Goal: Task Accomplishment & Management: Complete application form

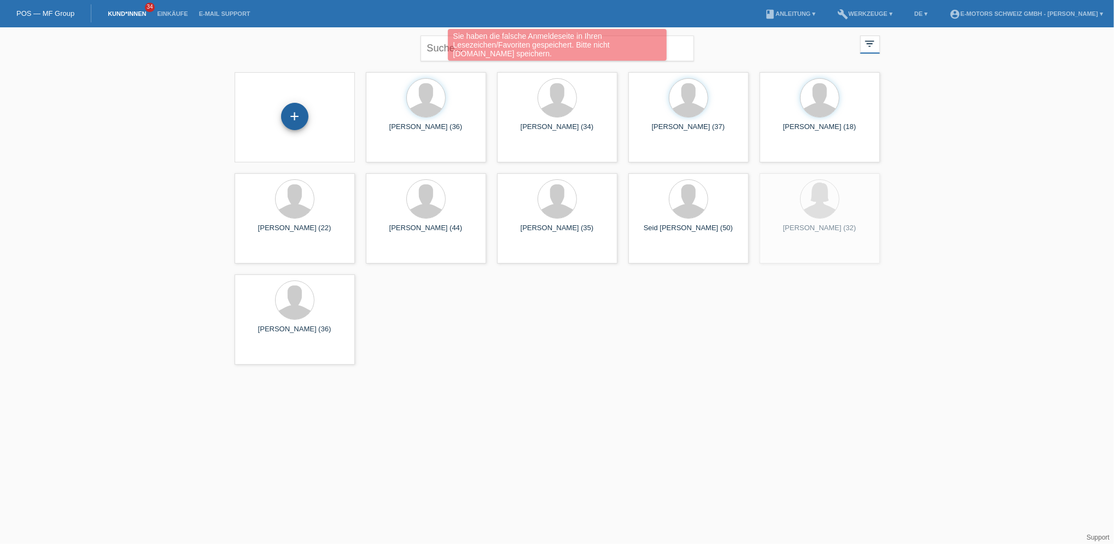
click at [295, 115] on div "+" at bounding box center [294, 116] width 27 height 27
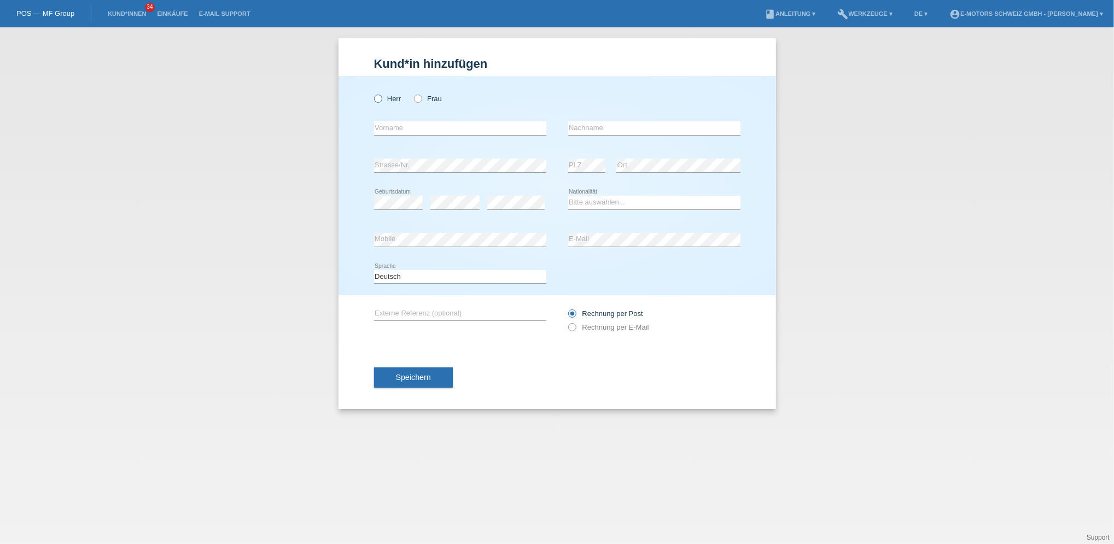
click at [391, 97] on label "Herr" at bounding box center [387, 99] width 27 height 8
click at [381, 97] on input "Herr" at bounding box center [377, 98] width 7 height 7
radio input "true"
click at [384, 132] on input "text" at bounding box center [460, 128] width 172 height 14
type input "Aras"
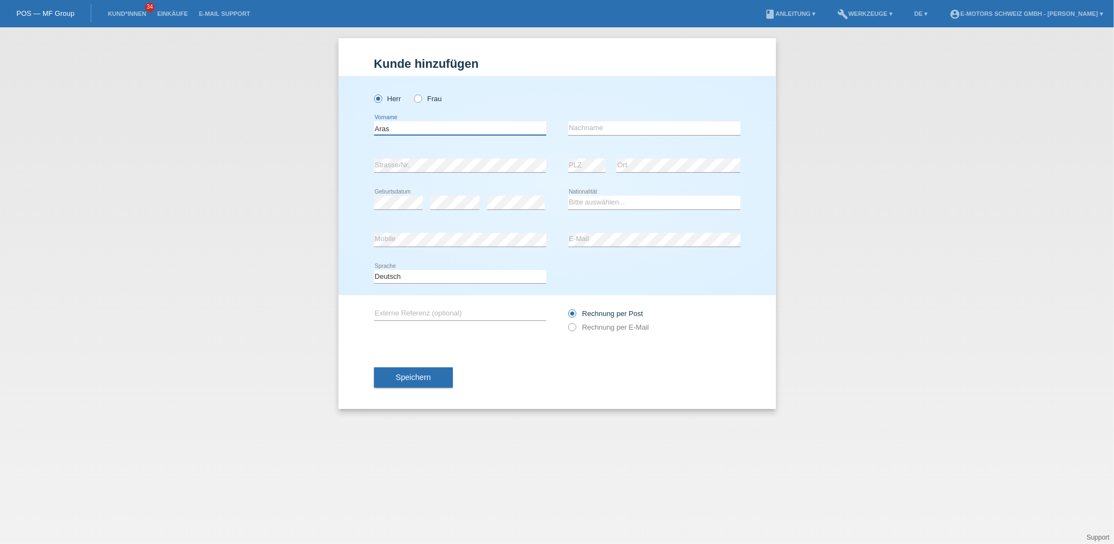
type input "[PERSON_NAME]"
click at [604, 204] on select "Bitte auswählen... Schweiz Deutschland Liechtenstein Österreich ------------ Af…" at bounding box center [654, 202] width 172 height 13
select select "CH"
click at [568, 196] on select "Bitte auswählen... Schweiz Deutschland Liechtenstein Österreich ------------ Af…" at bounding box center [654, 202] width 172 height 13
click at [414, 376] on span "Speichern" at bounding box center [413, 377] width 35 height 9
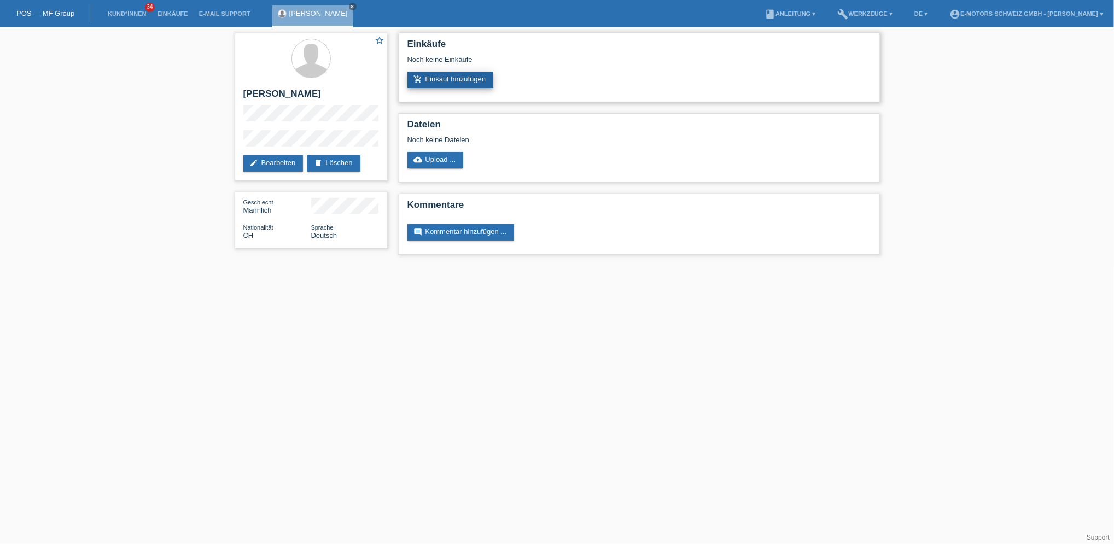
click at [450, 79] on link "add_shopping_cart Einkauf hinzufügen" at bounding box center [451, 80] width 86 height 16
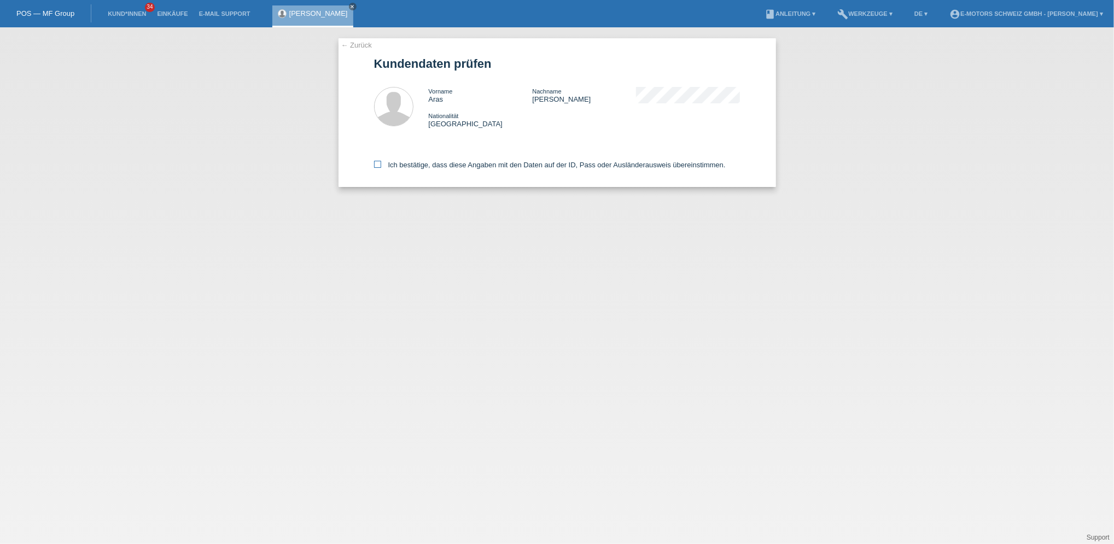
click at [415, 168] on label "Ich bestätige, dass diese Angaben mit den Daten auf der ID, Pass oder Ausländer…" at bounding box center [550, 165] width 352 height 8
drag, startPoint x: 415, startPoint y: 168, endPoint x: 375, endPoint y: 160, distance: 40.7
click at [375, 160] on div "Ich bestätige, dass diese Angaben mit den Daten auf der ID, Pass oder Ausländer…" at bounding box center [557, 163] width 367 height 48
drag, startPoint x: 375, startPoint y: 160, endPoint x: 378, endPoint y: 166, distance: 6.6
click at [378, 166] on icon at bounding box center [377, 164] width 7 height 7
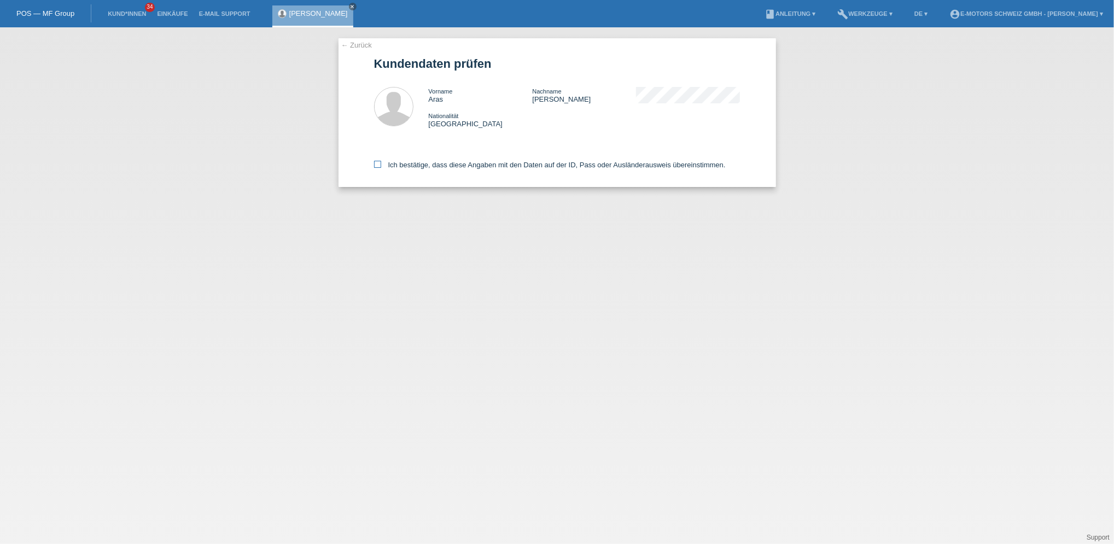
click at [378, 166] on input "Ich bestätige, dass diese Angaben mit den Daten auf der ID, Pass oder Ausländer…" at bounding box center [377, 164] width 7 height 7
checkbox input "true"
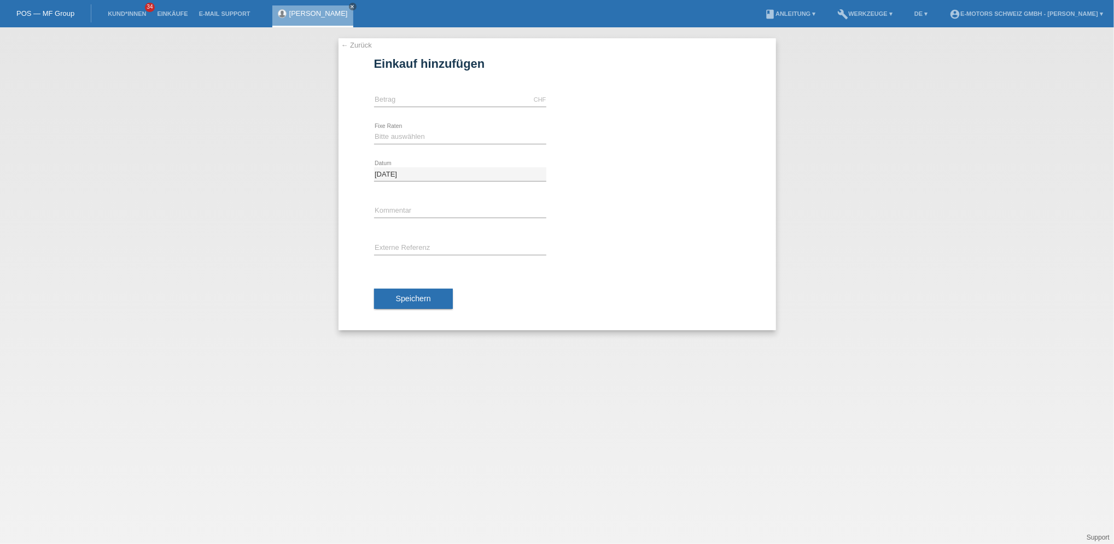
click at [421, 92] on div "CHF error Betrag" at bounding box center [460, 100] width 172 height 37
click at [421, 101] on input "text" at bounding box center [460, 100] width 172 height 14
type input "3790.00"
click at [410, 141] on select "Bitte auswählen 12 Raten 24 Raten 36 Raten 48 Raten" at bounding box center [460, 136] width 172 height 13
select select "216"
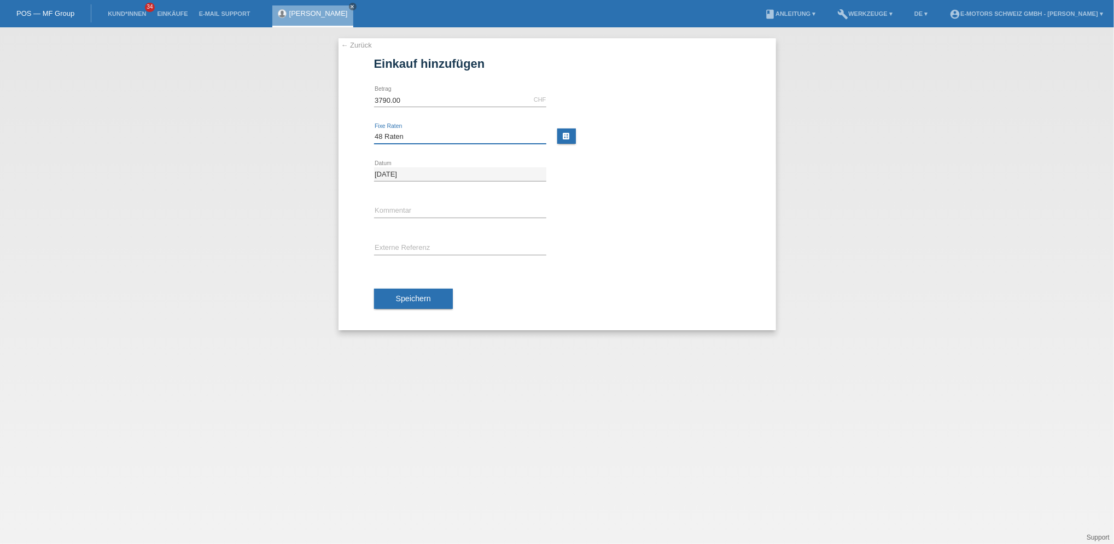
click at [374, 130] on select "Bitte auswählen 12 Raten 24 Raten 36 Raten 48 Raten" at bounding box center [460, 136] width 172 height 13
click at [423, 307] on button "Speichern" at bounding box center [413, 299] width 79 height 21
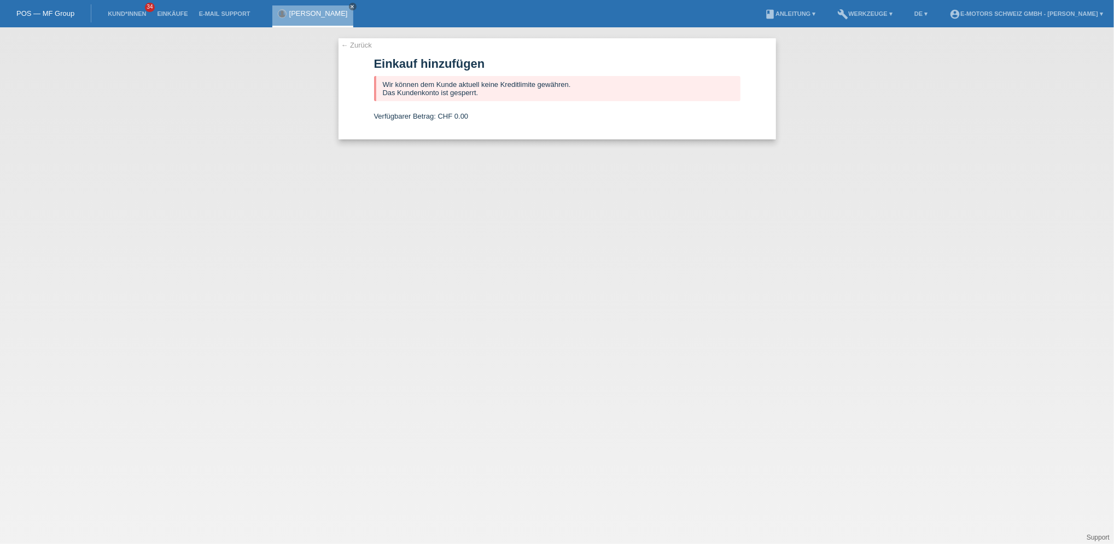
click at [283, 12] on div at bounding box center [282, 14] width 8 height 8
click at [300, 13] on link "Aras Ali" at bounding box center [318, 13] width 59 height 8
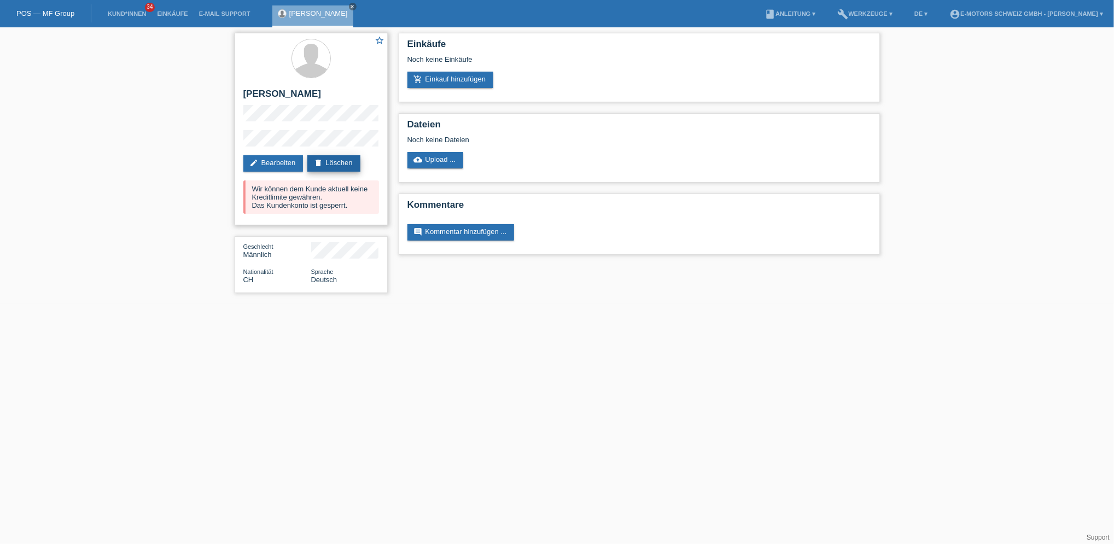
click at [341, 162] on link "delete Löschen" at bounding box center [333, 163] width 53 height 16
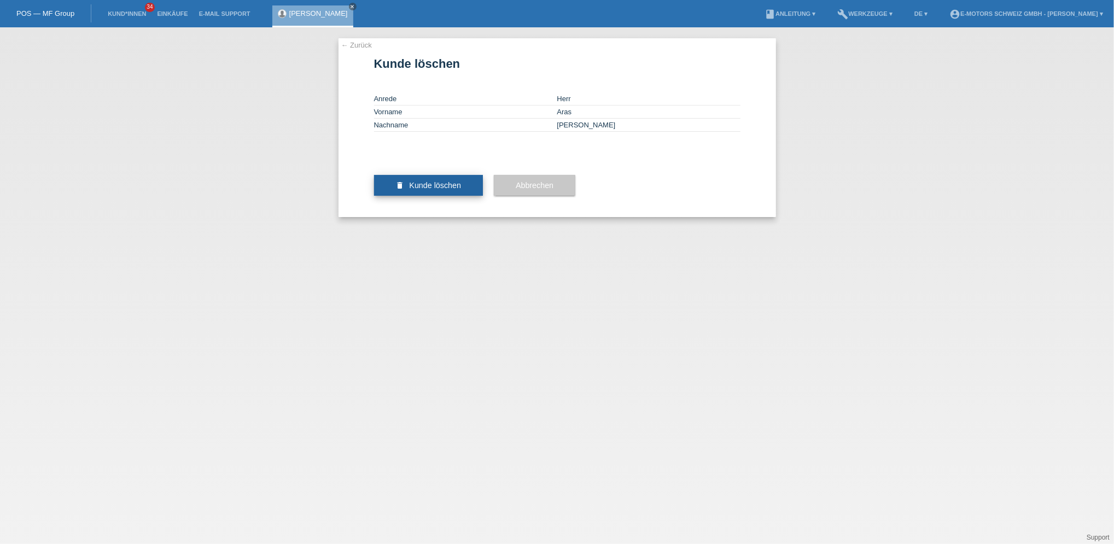
click at [441, 190] on span "Kunde löschen" at bounding box center [435, 185] width 52 height 9
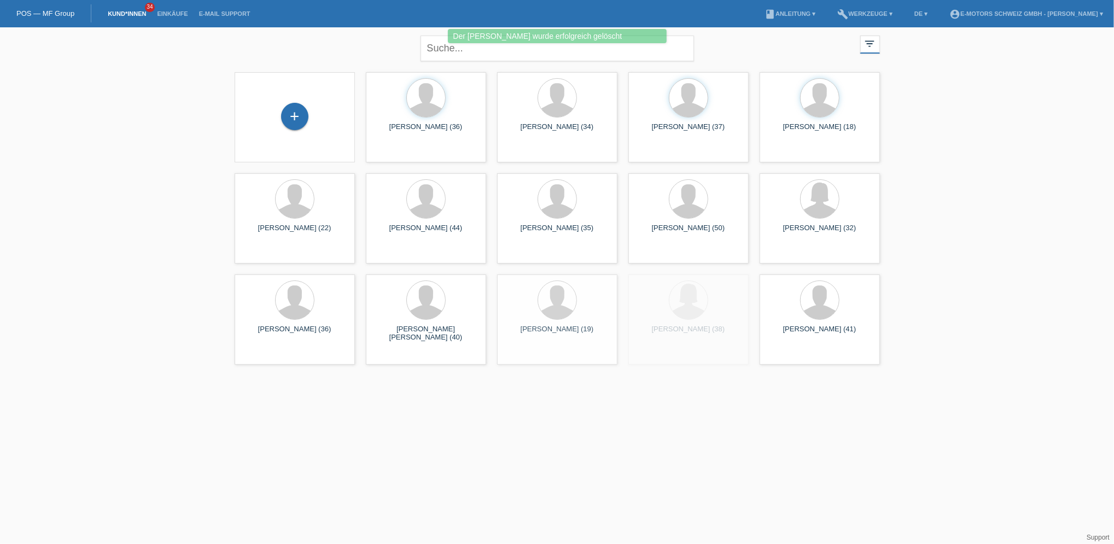
click at [170, 19] on li "Einkäufe" at bounding box center [173, 14] width 42 height 28
